Goal: Task Accomplishment & Management: Manage account settings

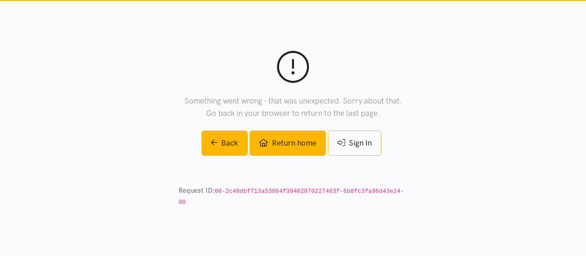
click at [295, 146] on link "Return home" at bounding box center [287, 142] width 76 height 25
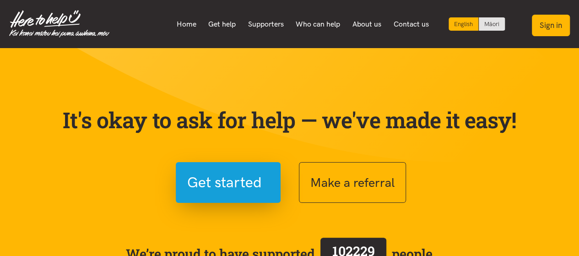
click at [541, 21] on button "Sign in" at bounding box center [551, 26] width 38 height 22
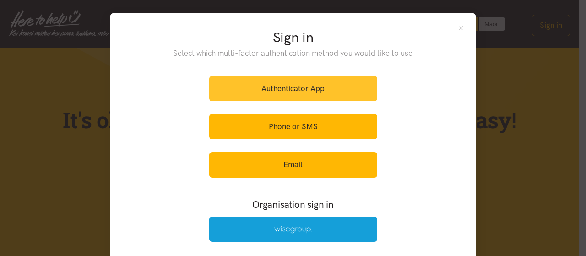
click at [279, 93] on link "Authenticator App" at bounding box center [293, 88] width 168 height 25
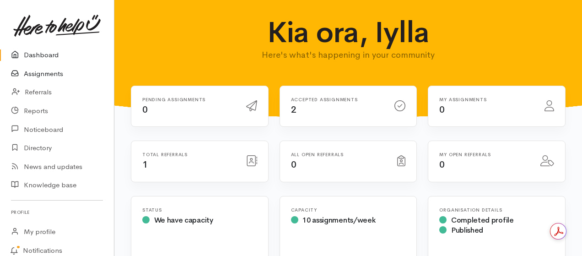
click at [41, 79] on link "Assignments" at bounding box center [57, 74] width 114 height 19
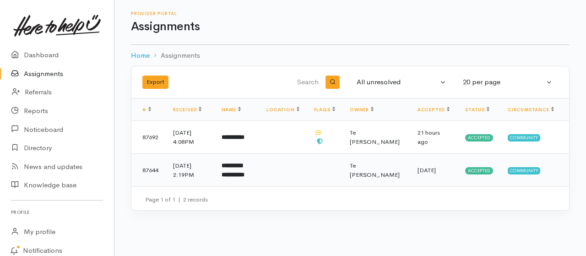
click at [285, 167] on td at bounding box center [282, 170] width 47 height 33
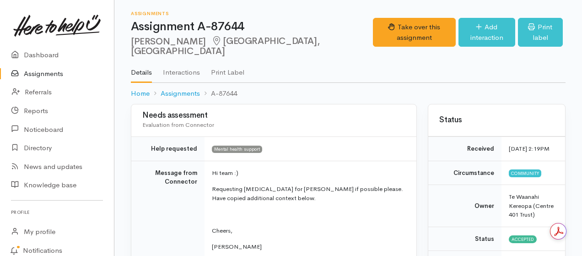
click at [178, 73] on link "Interactions" at bounding box center [181, 69] width 37 height 26
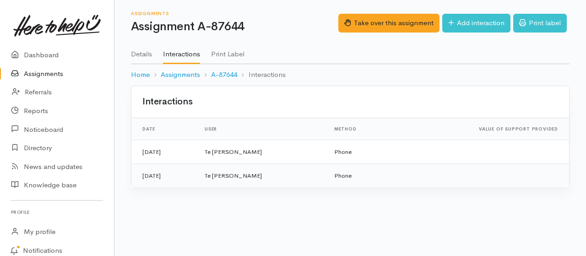
click at [295, 172] on td "Te [PERSON_NAME]" at bounding box center [261, 176] width 129 height 24
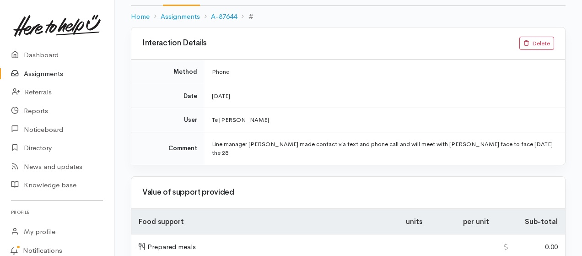
scroll to position [91, 0]
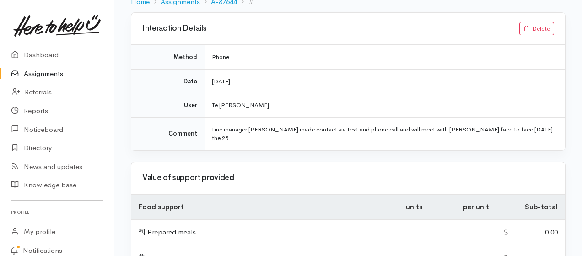
click at [70, 80] on link "Assignments" at bounding box center [57, 74] width 114 height 19
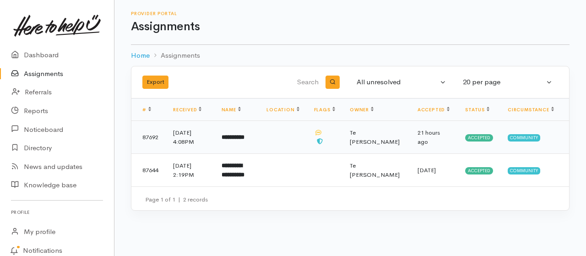
click at [286, 136] on td at bounding box center [282, 137] width 47 height 33
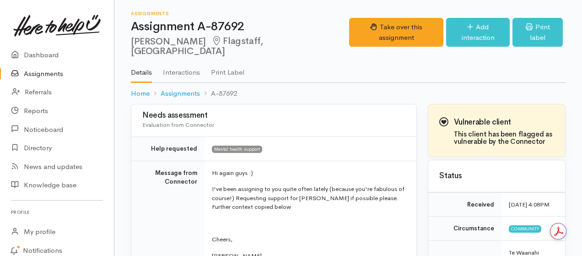
click at [174, 63] on link "Interactions" at bounding box center [181, 69] width 37 height 26
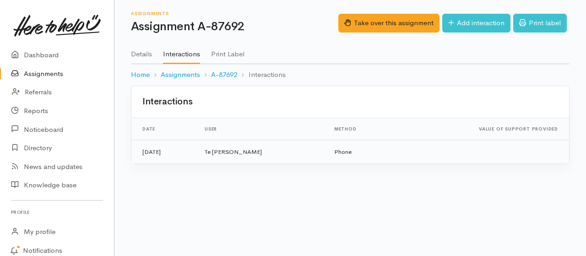
click at [341, 147] on td "Phone" at bounding box center [360, 152] width 67 height 24
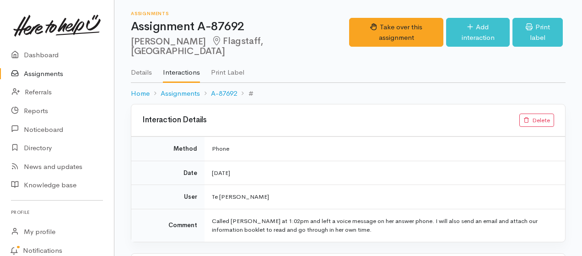
click at [140, 65] on link "Details" at bounding box center [141, 69] width 21 height 26
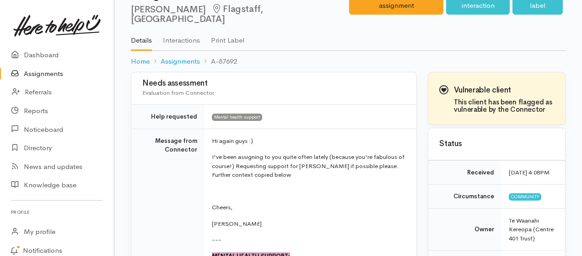
scroll to position [46, 0]
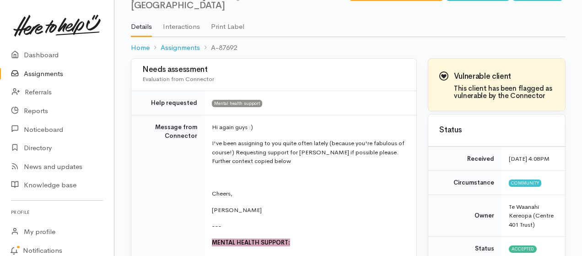
click at [37, 77] on link "Assignments" at bounding box center [57, 74] width 114 height 19
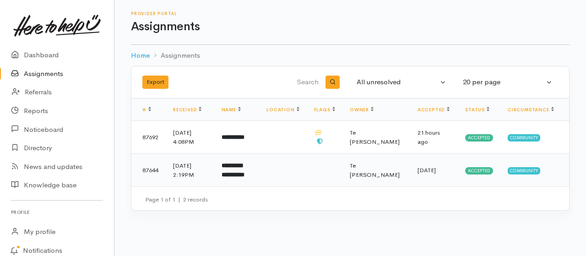
click at [259, 174] on td "**********" at bounding box center [236, 170] width 45 height 33
